Goal: Find specific page/section: Find specific page/section

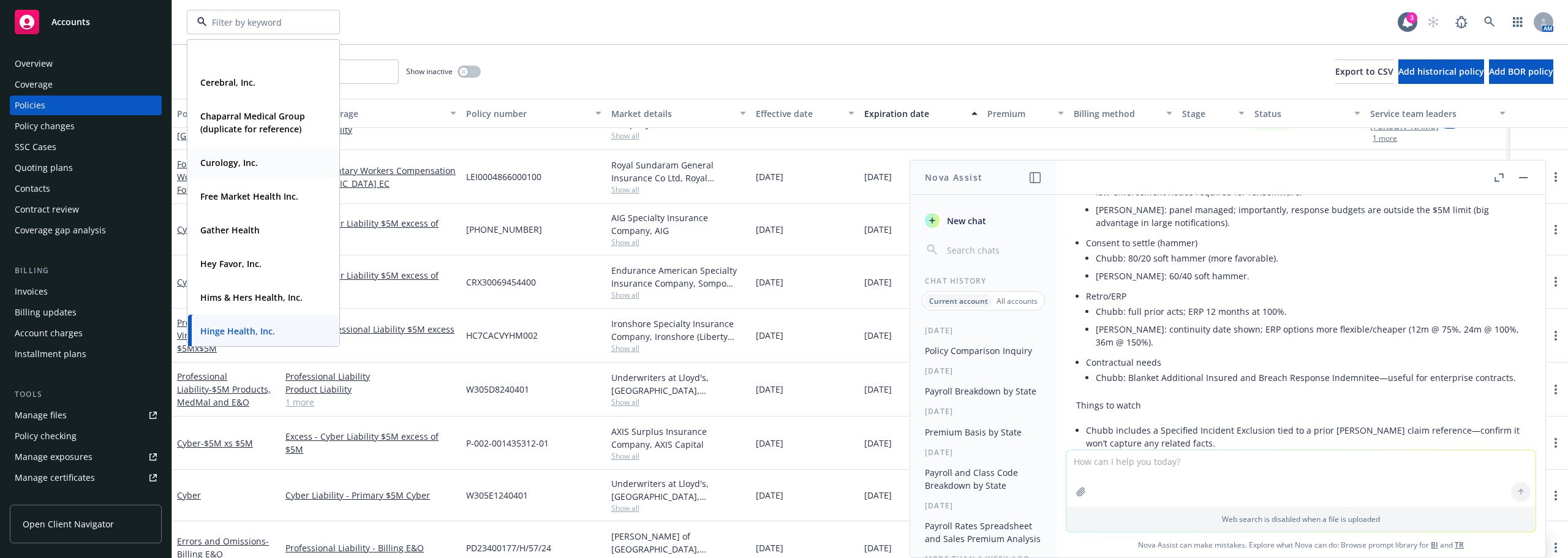
scroll to position [245, 0]
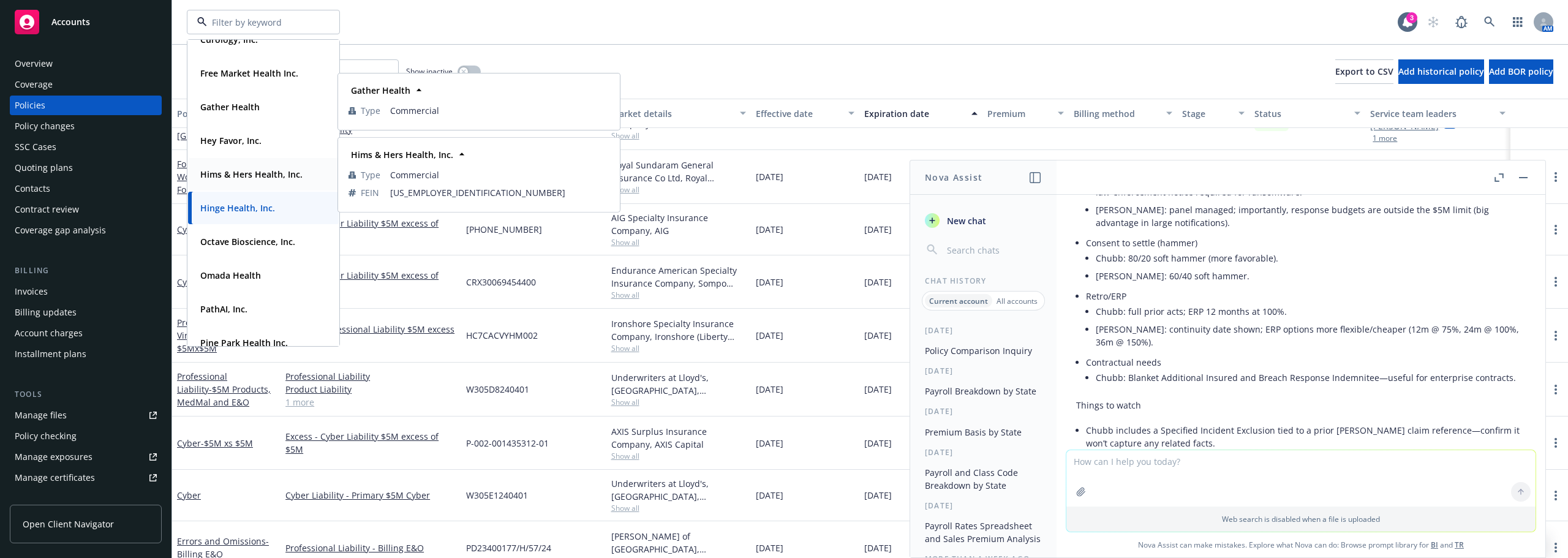
click at [248, 173] on strong "Hims & Hers Health, Inc." at bounding box center [251, 174] width 102 height 12
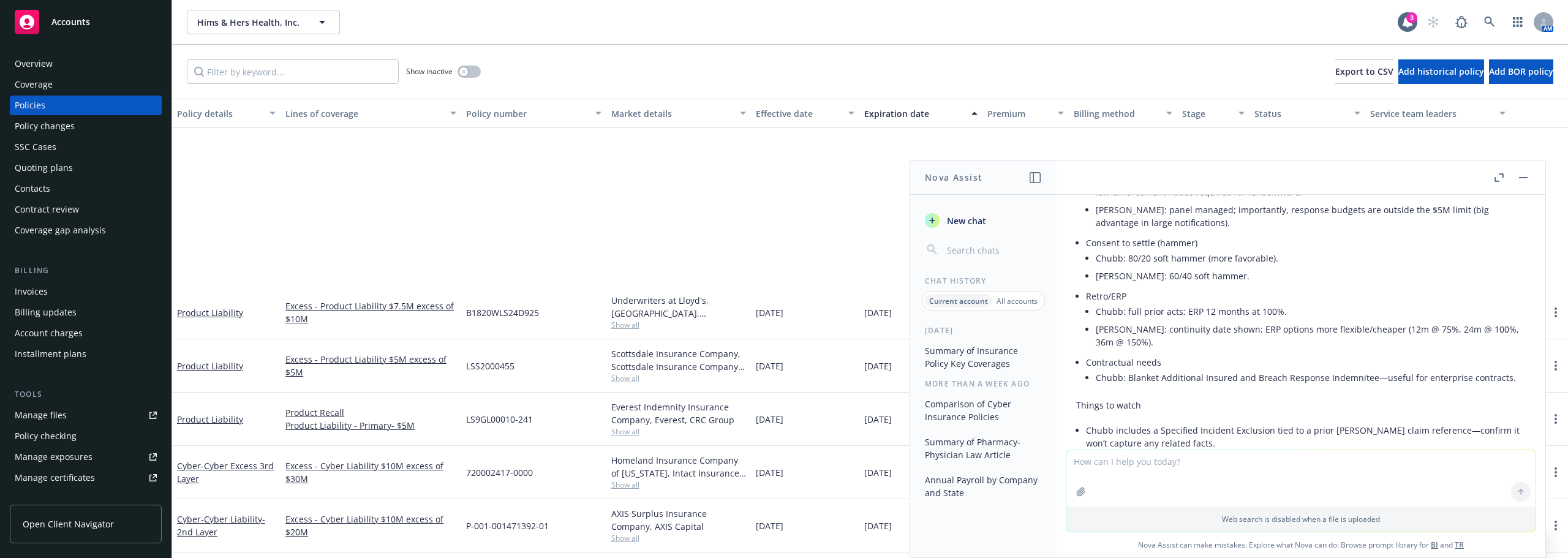
scroll to position [367, 0]
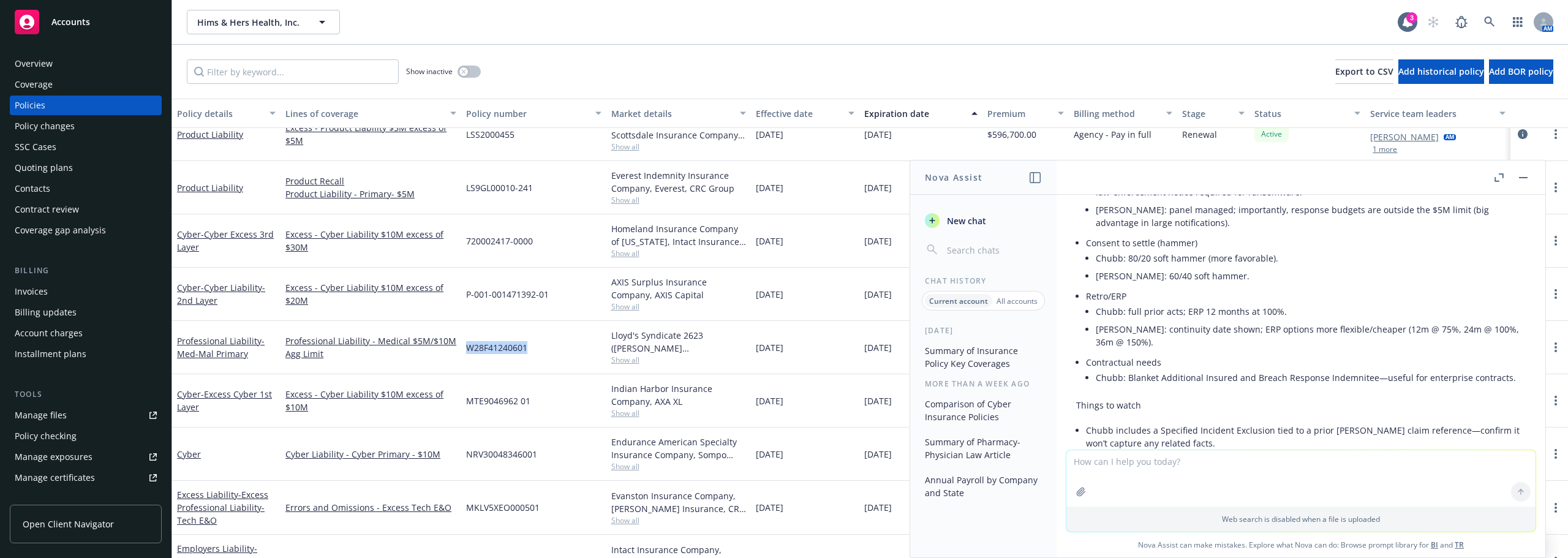
drag, startPoint x: 529, startPoint y: 348, endPoint x: 461, endPoint y: 351, distance: 68.1
click at [461, 351] on div "W28F41240601" at bounding box center [533, 347] width 145 height 53
copy span "W28F41240601"
click at [465, 72] on icon "button" at bounding box center [463, 71] width 5 height 5
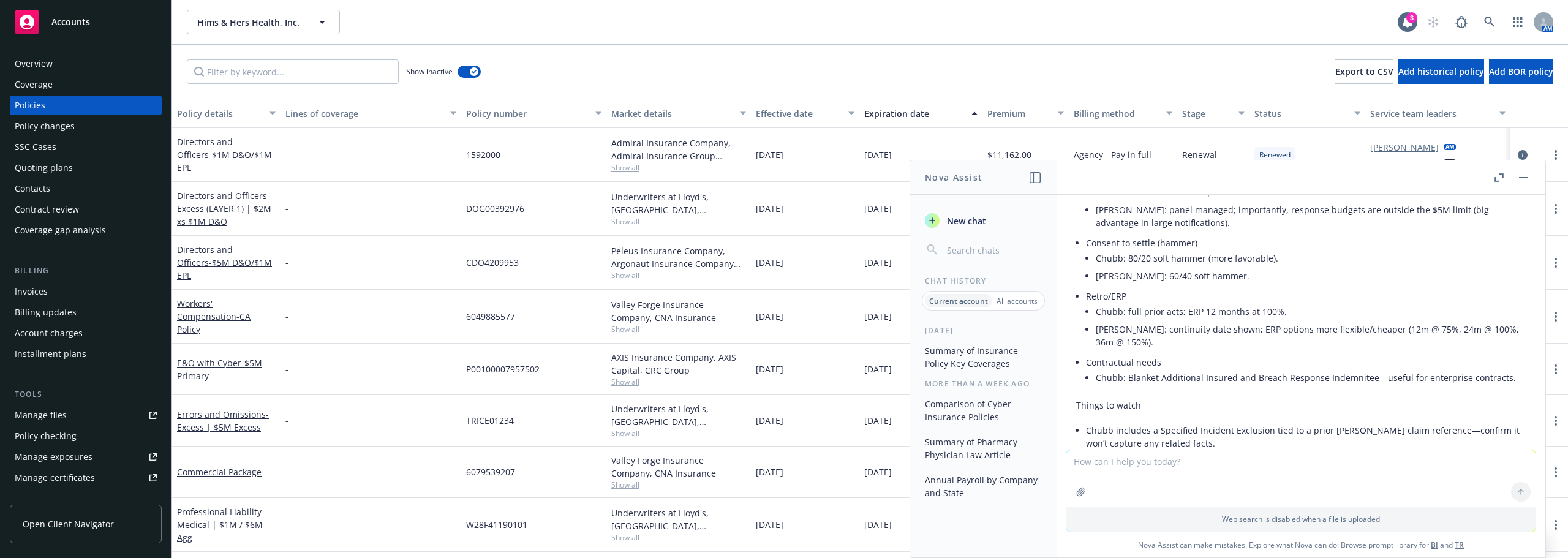
click at [497, 119] on div "Policy number" at bounding box center [526, 114] width 121 height 13
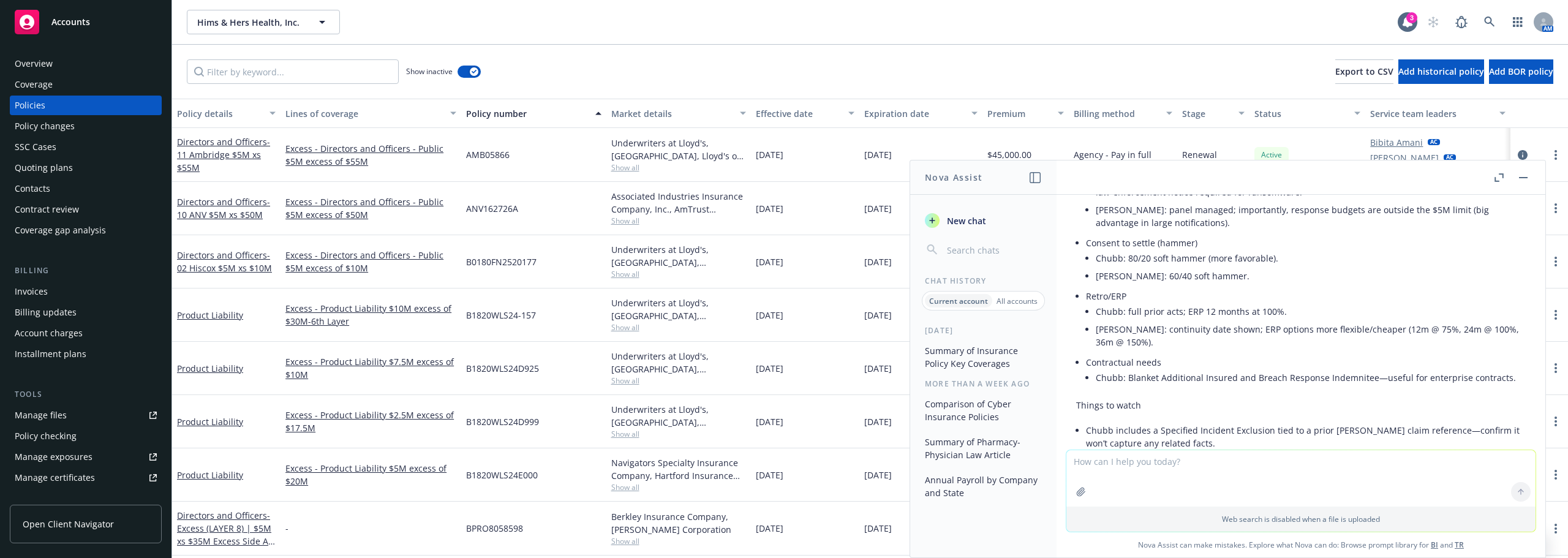
click at [497, 119] on div "Policy number" at bounding box center [526, 114] width 121 height 13
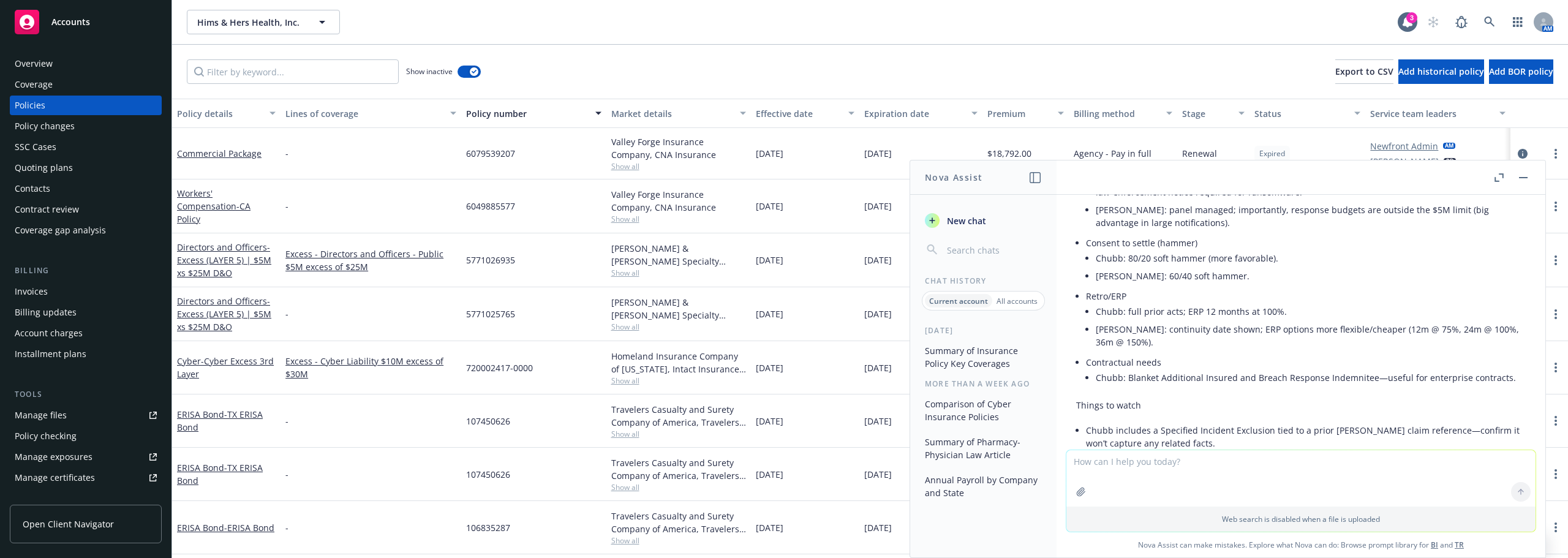
click at [501, 117] on div "Policy number" at bounding box center [526, 114] width 121 height 13
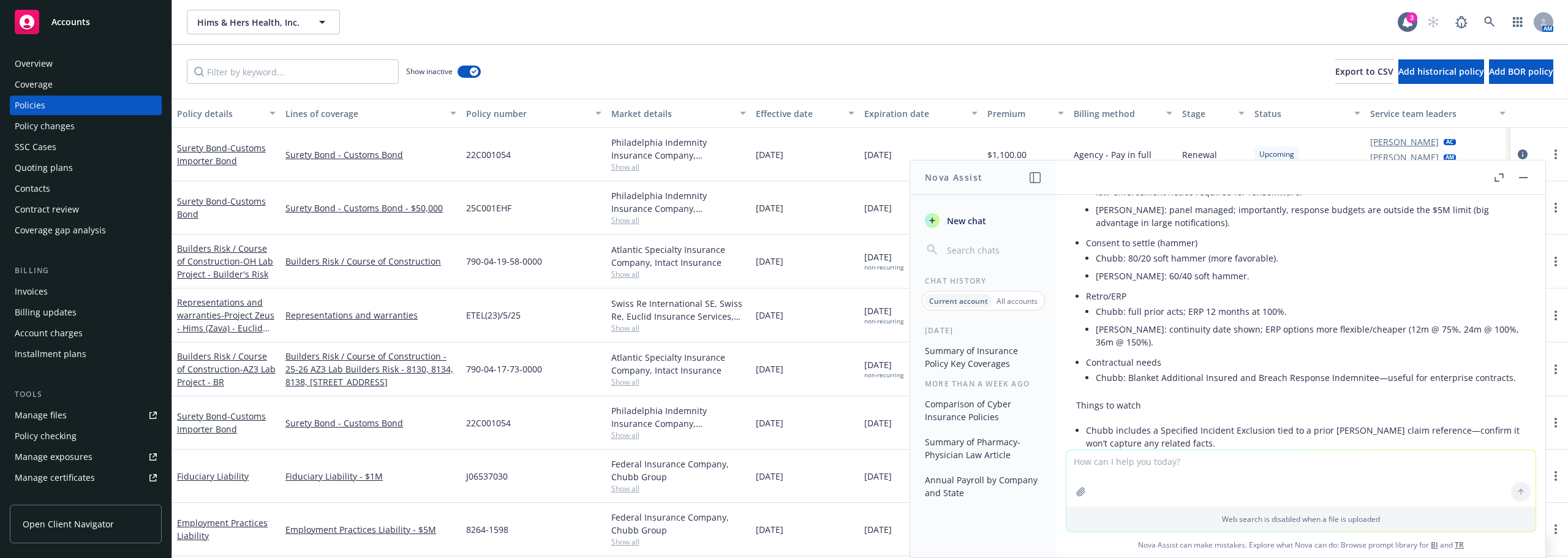
click at [219, 115] on div "Policy details" at bounding box center [219, 114] width 85 height 13
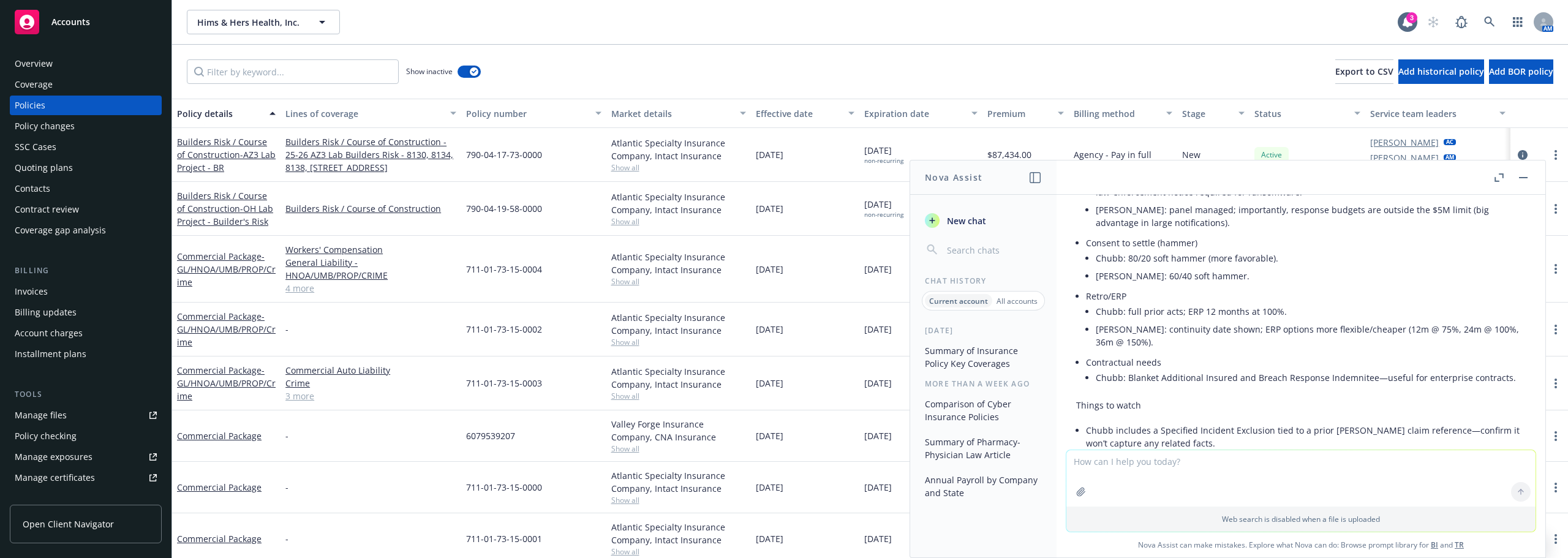
click at [318, 108] on div "Lines of coverage" at bounding box center [364, 114] width 158 height 13
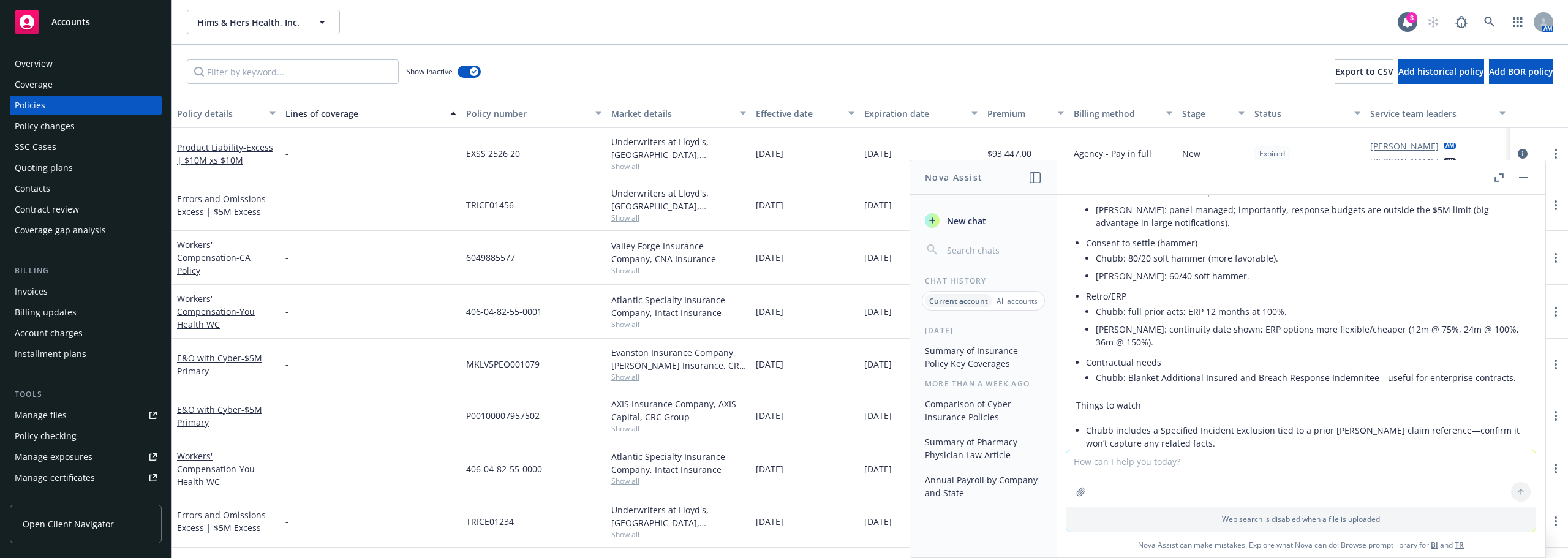
click at [219, 117] on div "Policy details" at bounding box center [219, 114] width 85 height 13
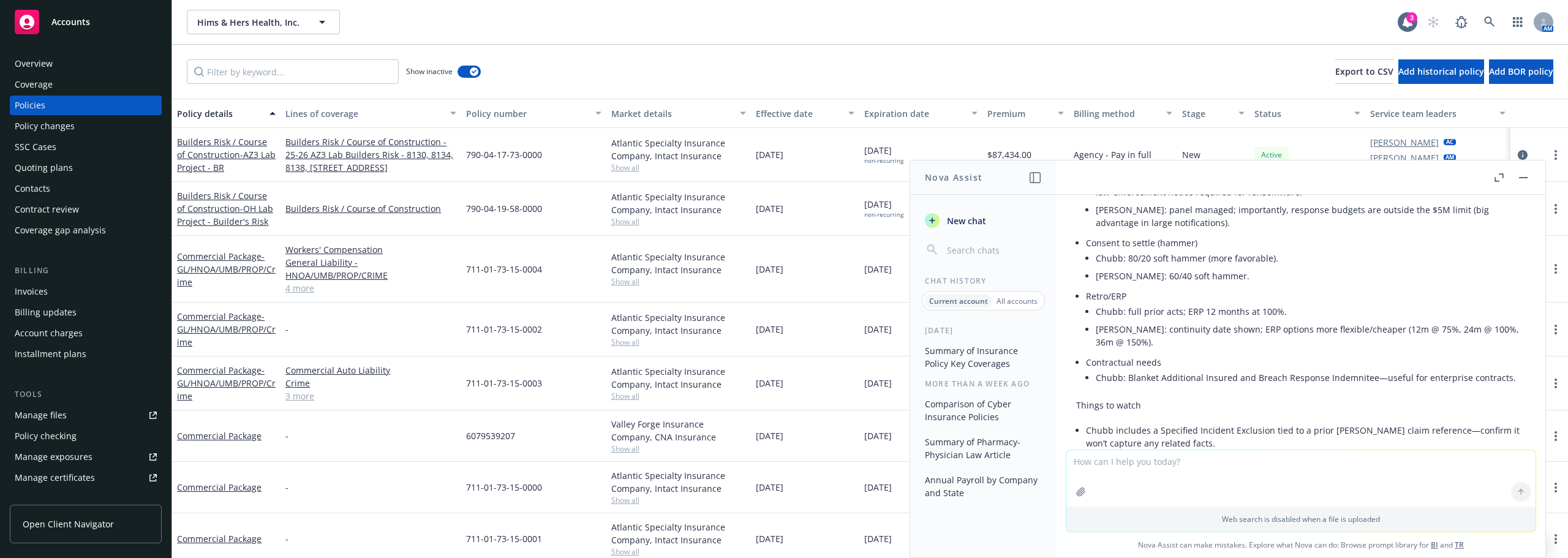
click at [300, 117] on div "Lines of coverage" at bounding box center [364, 114] width 158 height 13
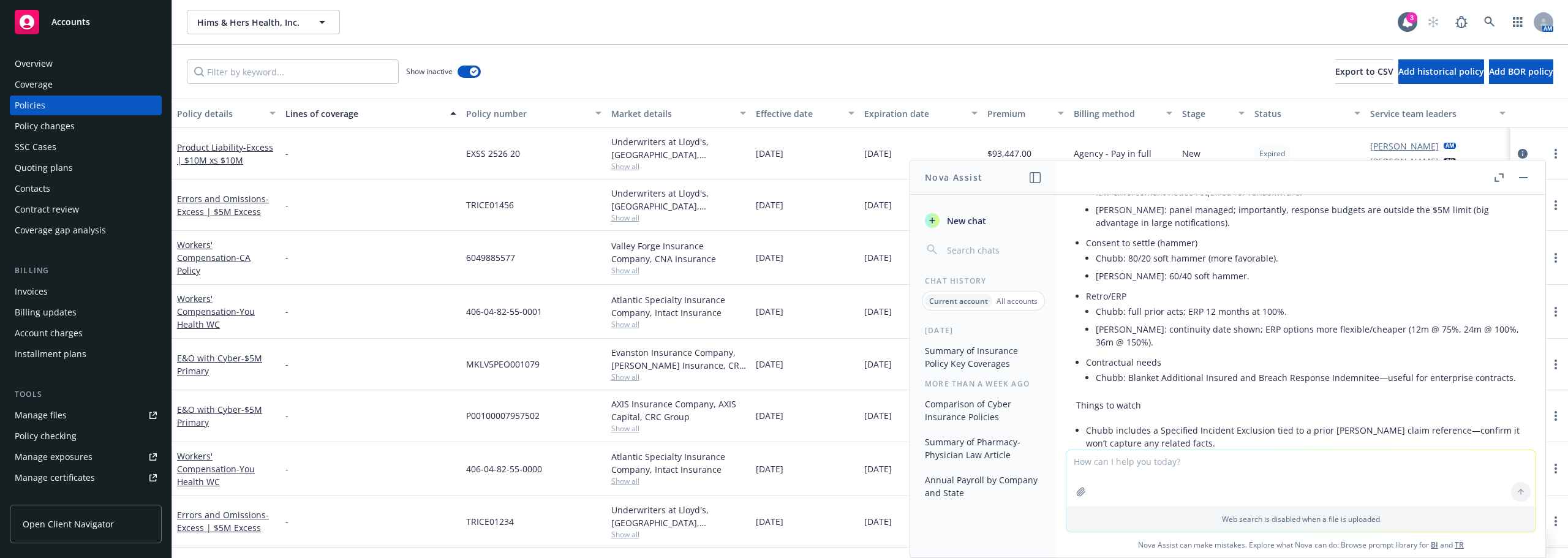
click at [300, 117] on div "Lines of coverage" at bounding box center [364, 114] width 158 height 13
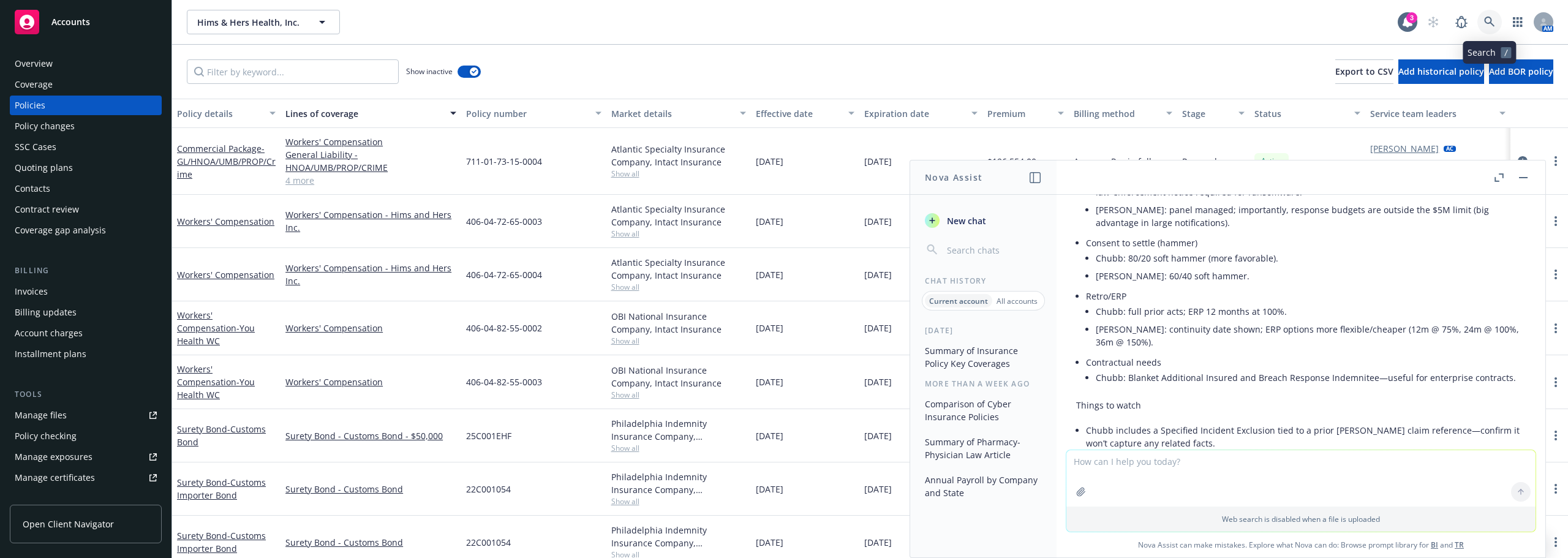
click at [1485, 17] on icon at bounding box center [1489, 22] width 11 height 11
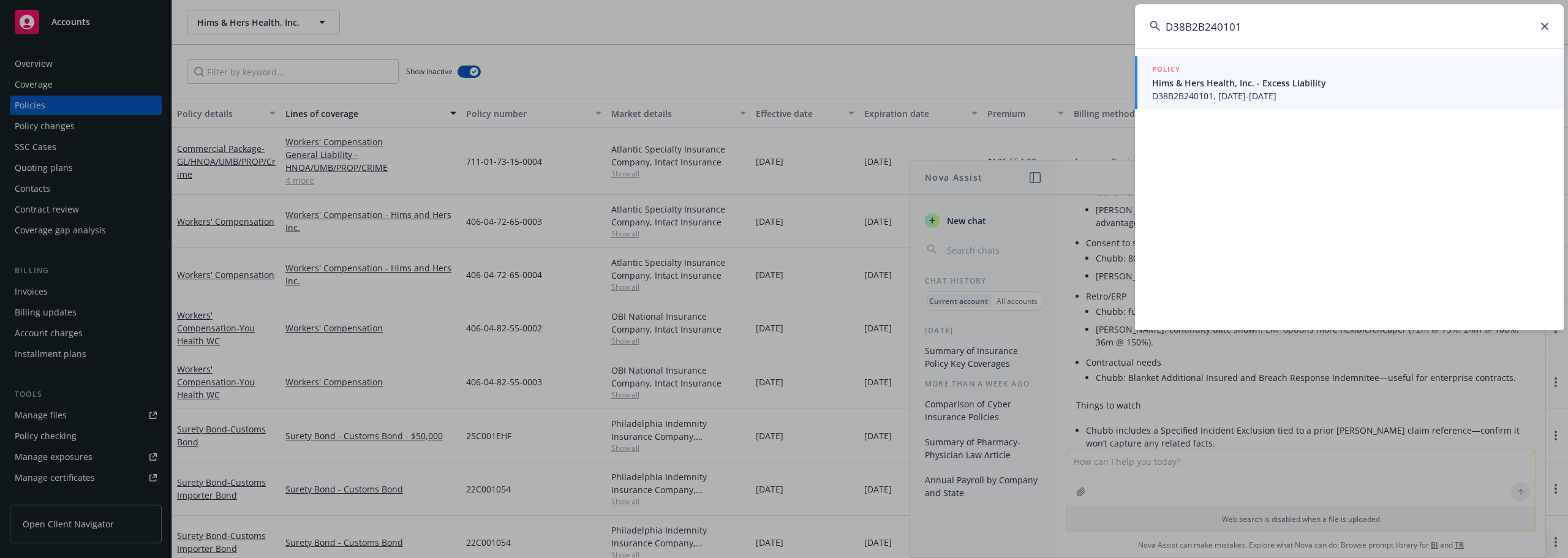
type input "D38B2B240101"
click at [1306, 78] on span "Hims & Hers Health, Inc. - Excess Liability" at bounding box center [1350, 83] width 397 height 13
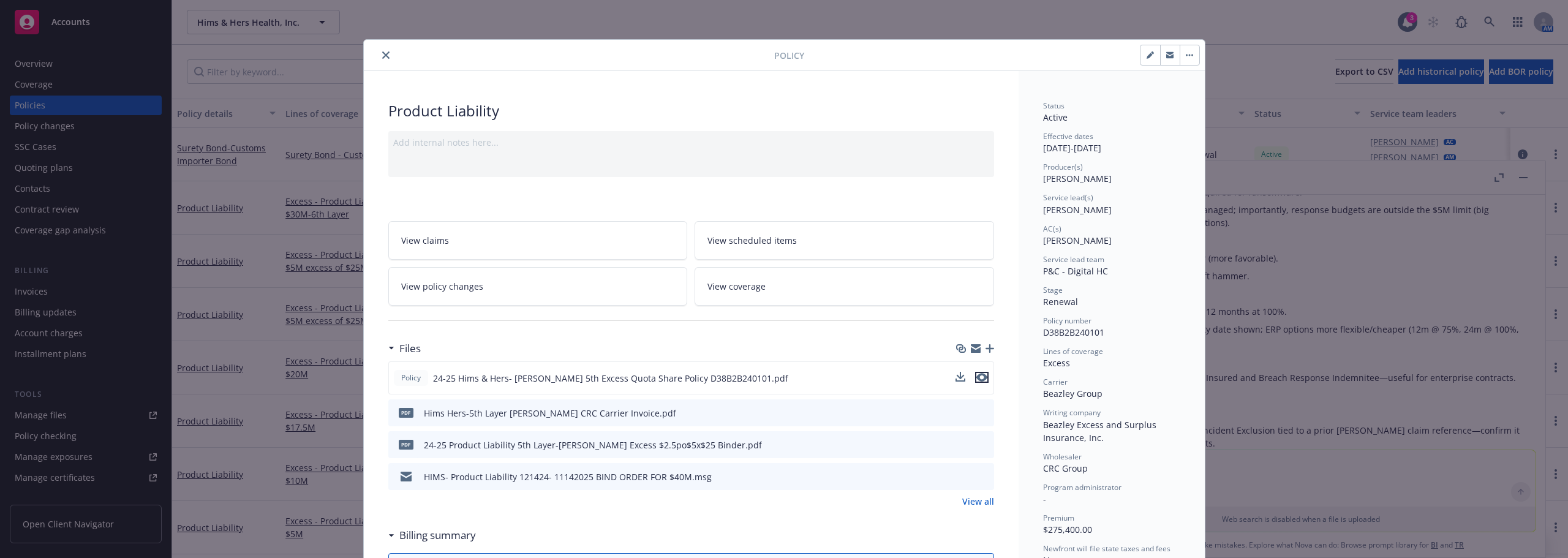
click at [976, 377] on icon "preview file" at bounding box center [981, 377] width 11 height 8
